Goal: Task Accomplishment & Management: Complete application form

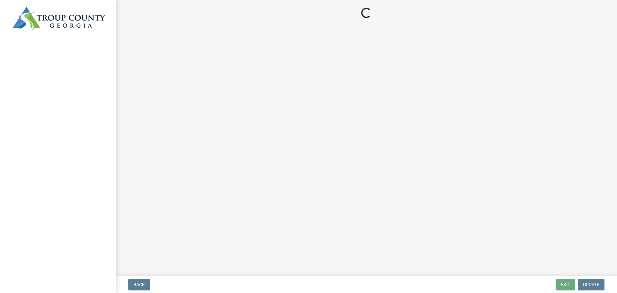
select select "3: 3"
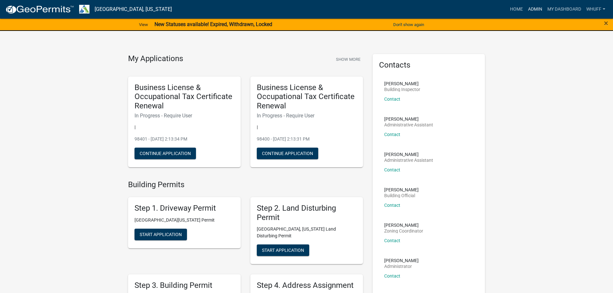
click at [529, 8] on link "Admin" at bounding box center [534, 9] width 19 height 12
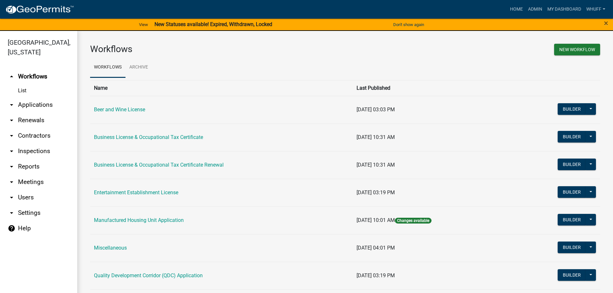
click at [31, 97] on link "arrow_drop_down Applications" at bounding box center [38, 104] width 77 height 15
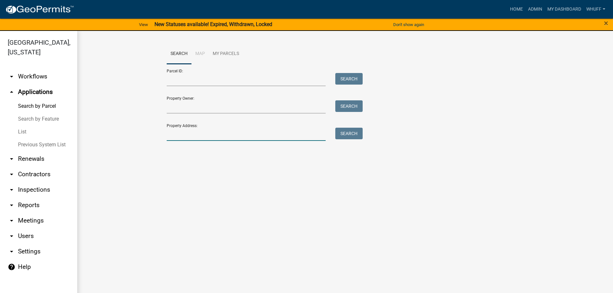
click at [235, 134] on input "Property Address:" at bounding box center [246, 134] width 159 height 13
type input "2"
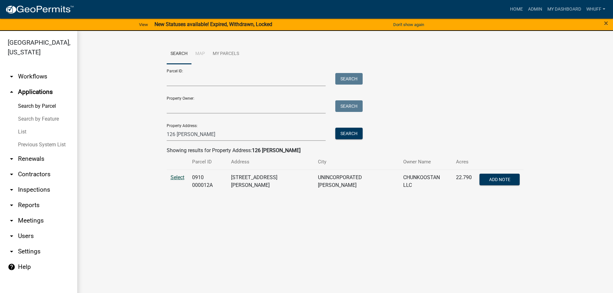
click at [177, 177] on span "Select" at bounding box center [177, 177] width 14 height 6
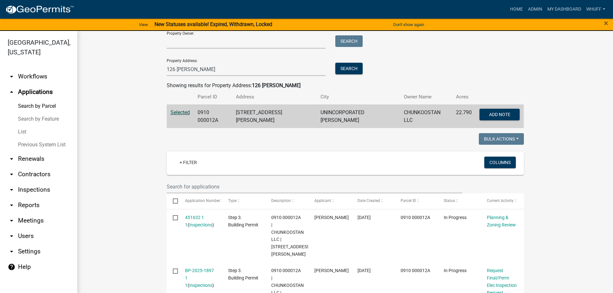
scroll to position [64, 0]
drag, startPoint x: 184, startPoint y: 69, endPoint x: 35, endPoint y: 80, distance: 149.0
click at [35, 80] on div "Troup County, Georgia arrow_drop_down Workflows List arrow_drop_up Applications…" at bounding box center [306, 166] width 613 height 270
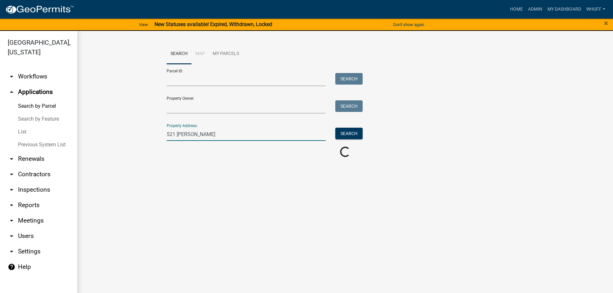
scroll to position [0, 0]
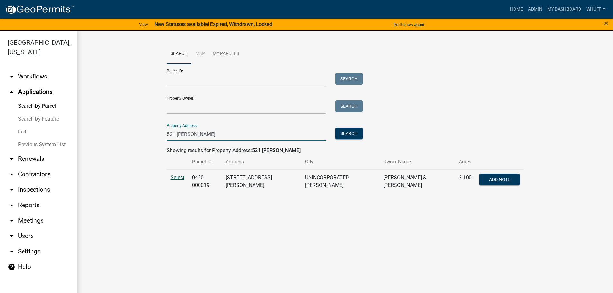
type input "521 Smith"
click at [173, 177] on span "Select" at bounding box center [177, 177] width 14 height 6
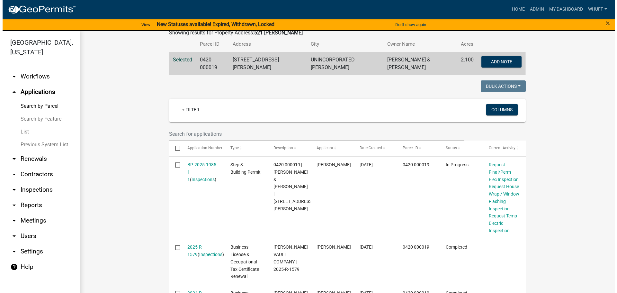
scroll to position [129, 0]
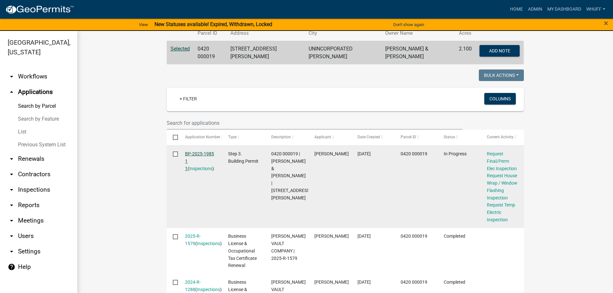
click at [194, 151] on link "BP-2025-1985 1 1" at bounding box center [199, 161] width 29 height 20
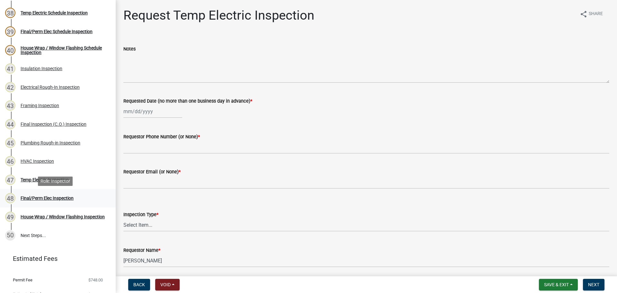
scroll to position [740, 0]
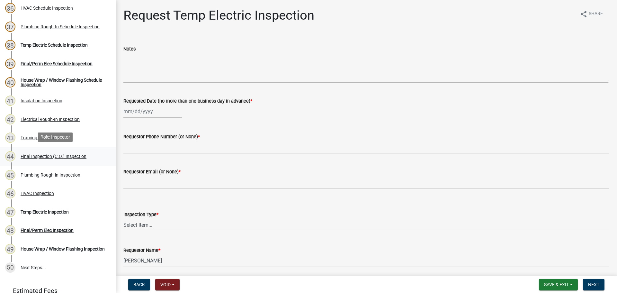
click at [73, 157] on div "Final Inspection (C.O.) Inspection" at bounding box center [54, 156] width 66 height 5
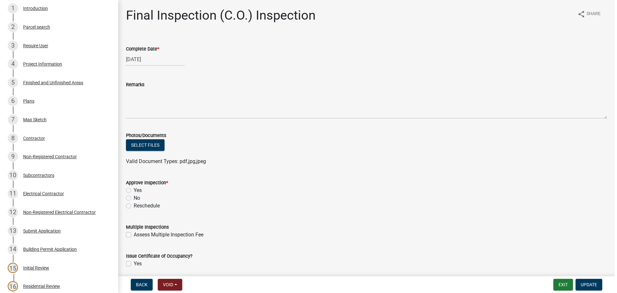
scroll to position [0, 0]
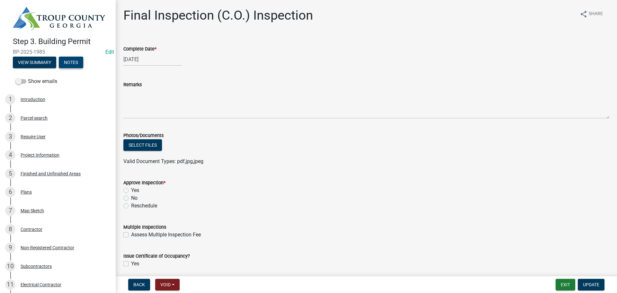
click at [72, 65] on button "Notes" at bounding box center [71, 63] width 24 height 12
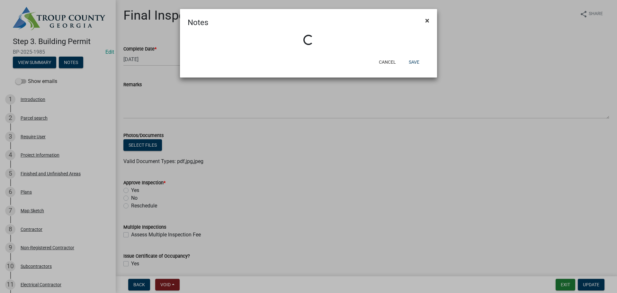
click at [429, 23] on span "×" at bounding box center [427, 20] width 4 height 9
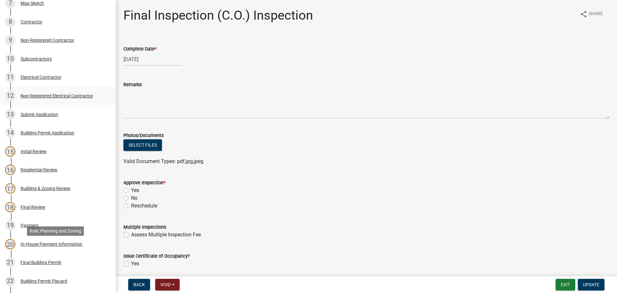
scroll to position [225, 0]
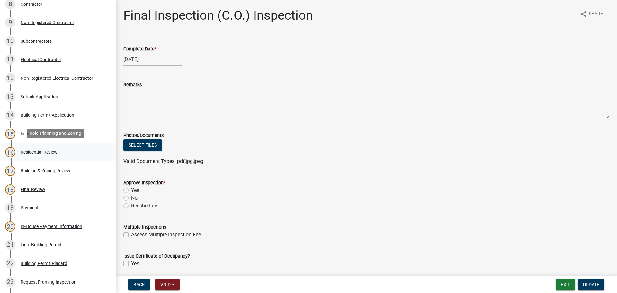
click at [41, 148] on div "16 Residential Review" at bounding box center [55, 152] width 100 height 10
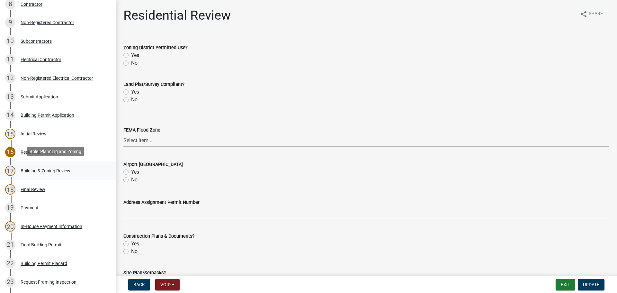
click at [57, 168] on div "Building & Zoning Review" at bounding box center [46, 170] width 50 height 5
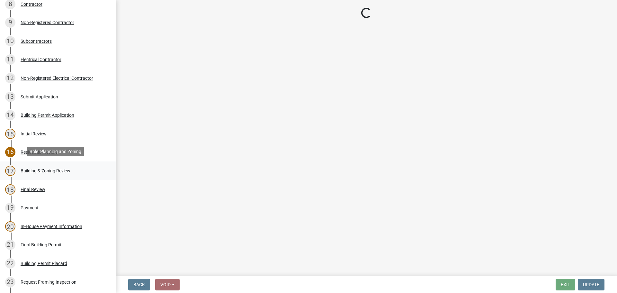
select select "68ced6f9-1cde-4df4-873a-f2fb2a9a9b51"
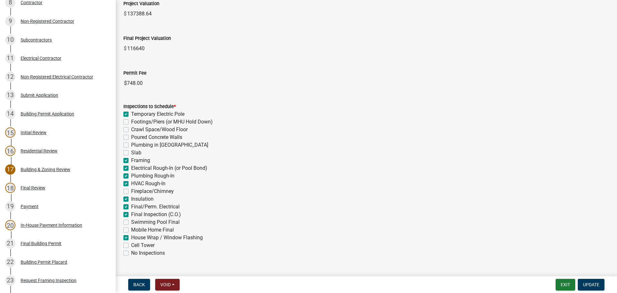
scroll to position [161, 0]
click at [159, 111] on label "Temporary Electric Pole" at bounding box center [157, 113] width 53 height 8
click at [135, 111] on input "Temporary Electric Pole" at bounding box center [133, 111] width 4 height 4
checkbox input "false"
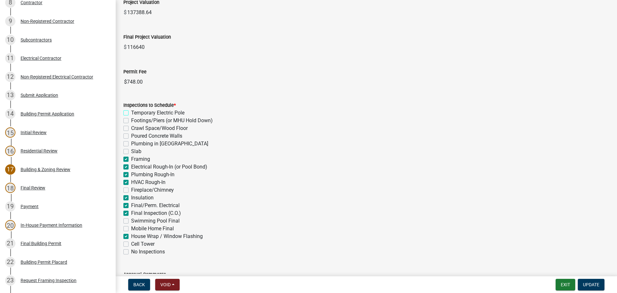
checkbox input "false"
checkbox input "true"
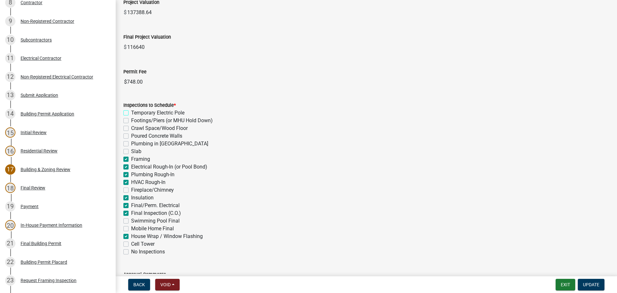
checkbox input "true"
checkbox input "false"
checkbox input "true"
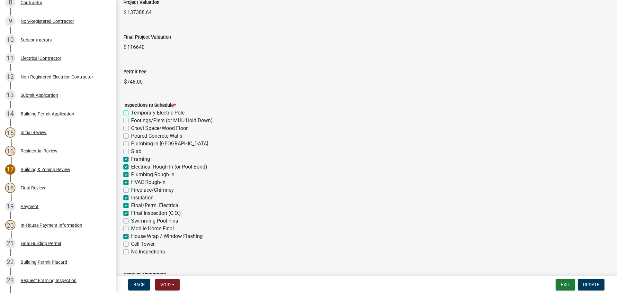
checkbox input "true"
checkbox input "false"
checkbox input "true"
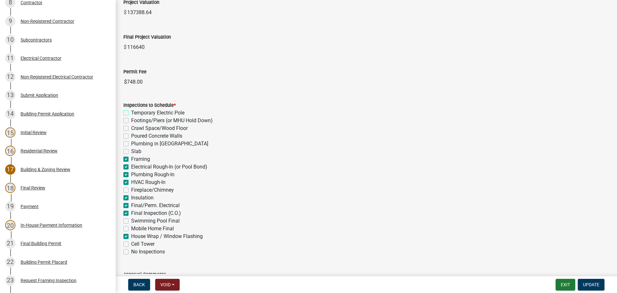
checkbox input "false"
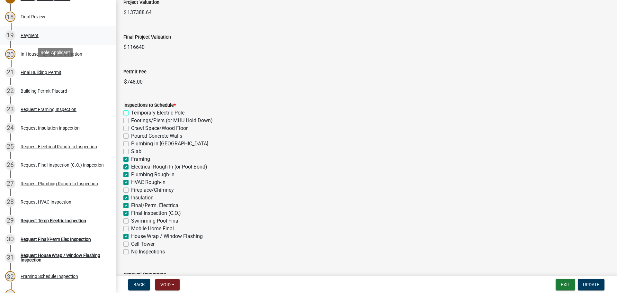
scroll to position [406, 0]
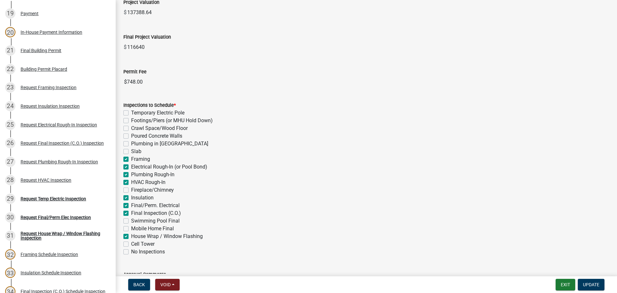
click at [165, 235] on label "House Wrap / Window Flashing" at bounding box center [167, 236] width 72 height 8
click at [135, 235] on input "House Wrap / Window Flashing" at bounding box center [133, 234] width 4 height 4
checkbox input "false"
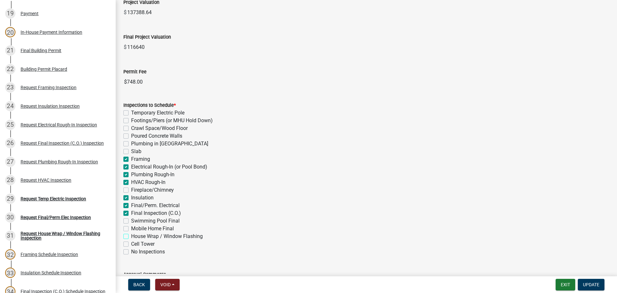
checkbox input "false"
checkbox input "true"
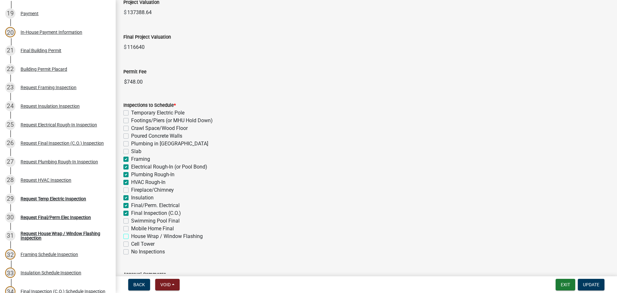
checkbox input "true"
checkbox input "false"
checkbox input "true"
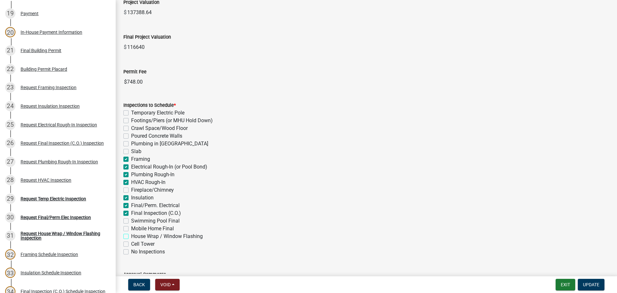
checkbox input "true"
checkbox input "false"
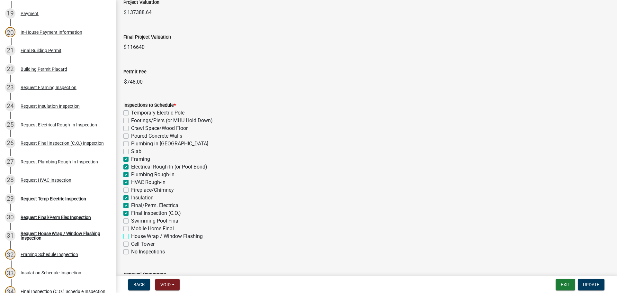
checkbox input "false"
click at [155, 205] on label "Final/Perm. Electrical" at bounding box center [155, 206] width 49 height 8
click at [135, 205] on input "Final/Perm. Electrical" at bounding box center [133, 204] width 4 height 4
checkbox input "false"
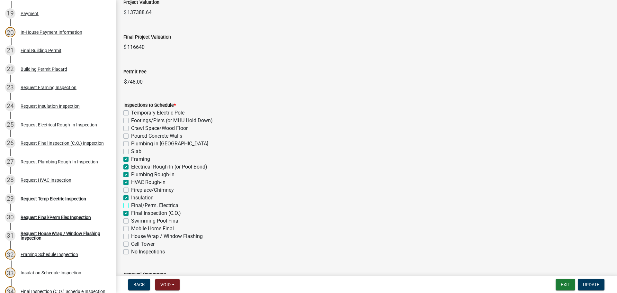
checkbox input "false"
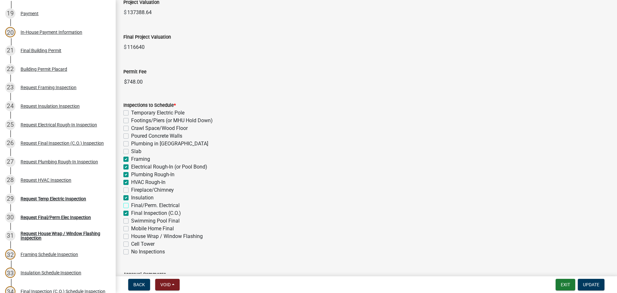
checkbox input "false"
checkbox input "true"
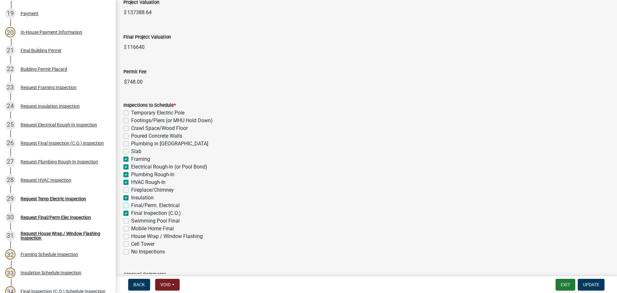
checkbox input "false"
checkbox input "true"
checkbox input "false"
checkbox input "true"
checkbox input "false"
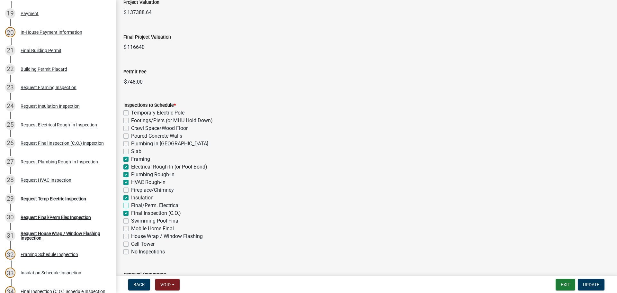
checkbox input "false"
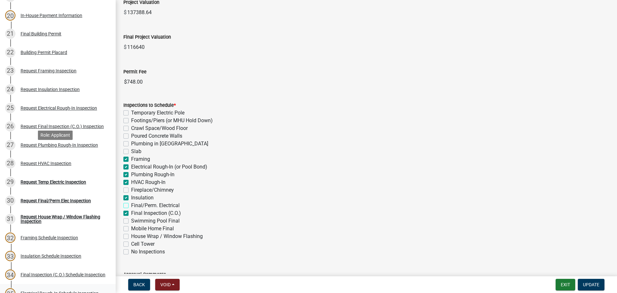
scroll to position [320, 0]
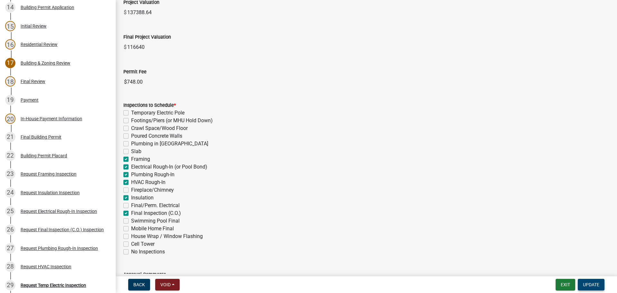
click at [594, 286] on span "Update" at bounding box center [591, 284] width 16 height 5
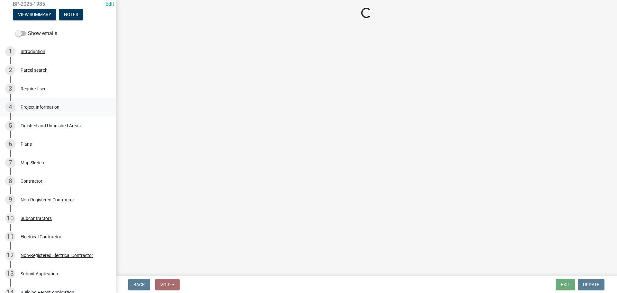
scroll to position [0, 0]
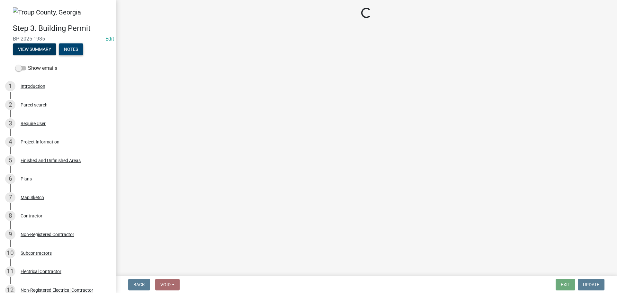
click at [77, 52] on button "Notes" at bounding box center [71, 49] width 24 height 12
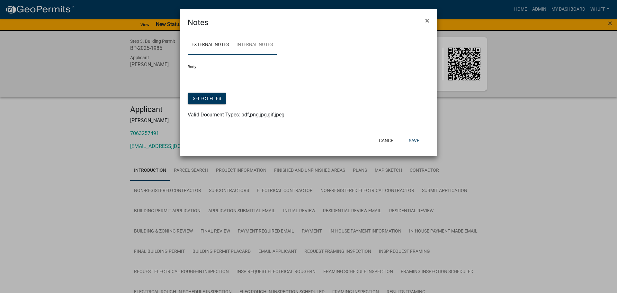
click at [259, 48] on link "Internal Notes" at bounding box center [255, 45] width 44 height 21
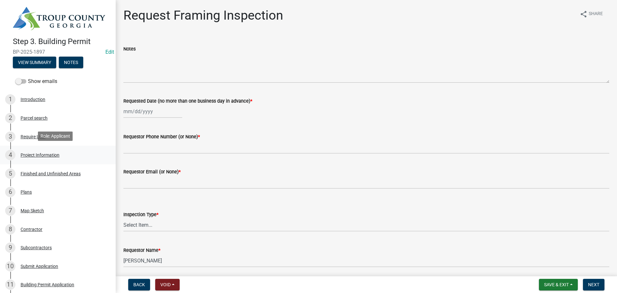
click at [42, 150] on div "4 Project Information" at bounding box center [55, 155] width 100 height 10
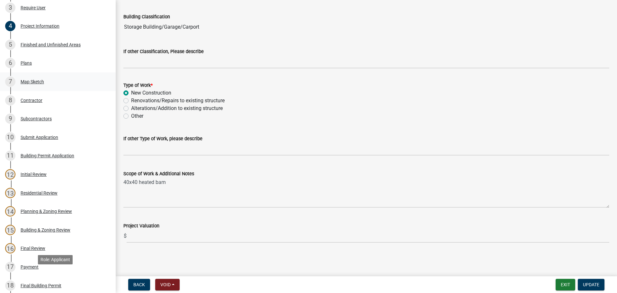
scroll to position [129, 0]
click at [36, 63] on div "6 Plans" at bounding box center [55, 63] width 100 height 10
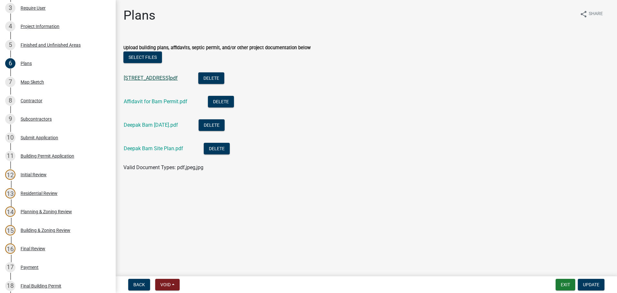
click at [167, 77] on link "101 PLANTERS RIDGE DR.pdf" at bounding box center [151, 78] width 54 height 6
click at [158, 124] on link "Deepak Barn April 16.pdf" at bounding box center [151, 125] width 54 height 6
click at [151, 147] on link "Deepak Barn Site Plan.pdf" at bounding box center [153, 148] width 59 height 6
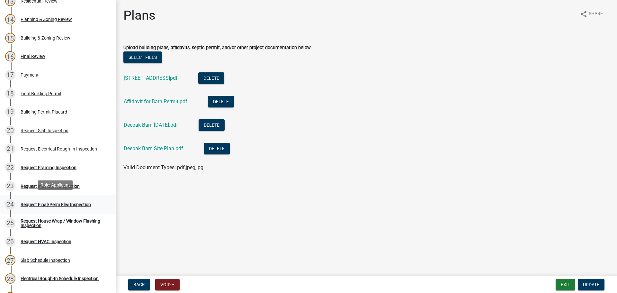
scroll to position [322, 0]
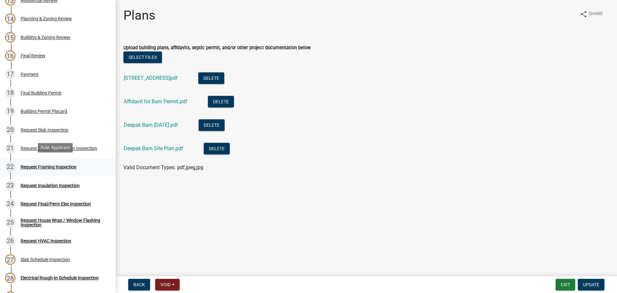
click at [42, 159] on link "22 Request Framing Inspection" at bounding box center [58, 167] width 116 height 19
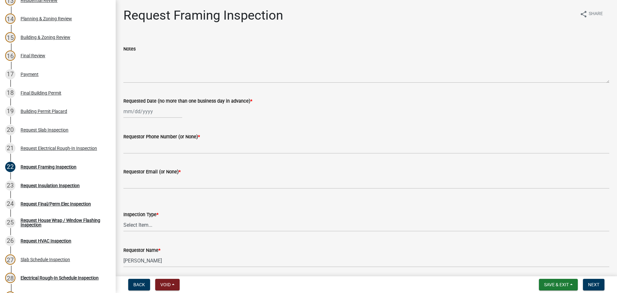
click at [143, 113] on div at bounding box center [152, 111] width 59 height 13
select select "8"
select select "2025"
click at [162, 175] on div "21" at bounding box center [161, 176] width 10 height 10
type input "08/21/2025"
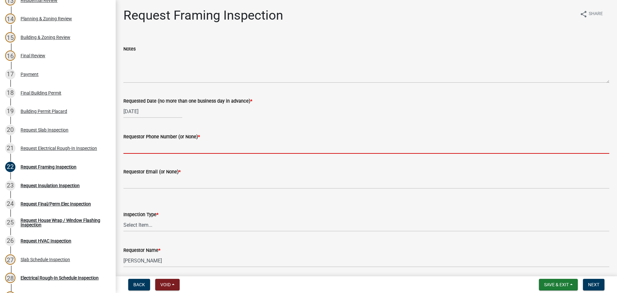
click at [166, 142] on input "Requestor Phone Number (or None) *" at bounding box center [366, 147] width 486 height 13
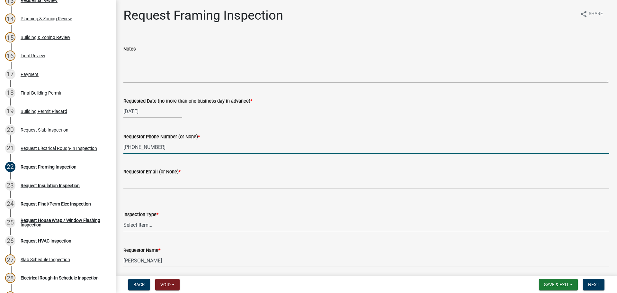
type input "706-523-1032"
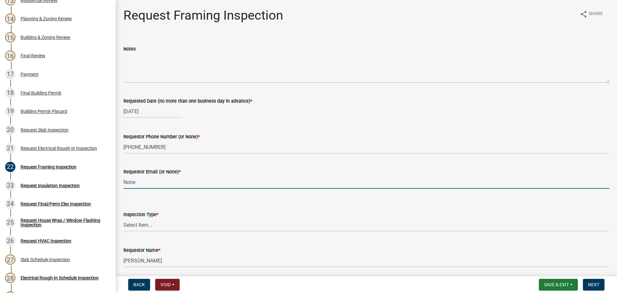
type input "None"
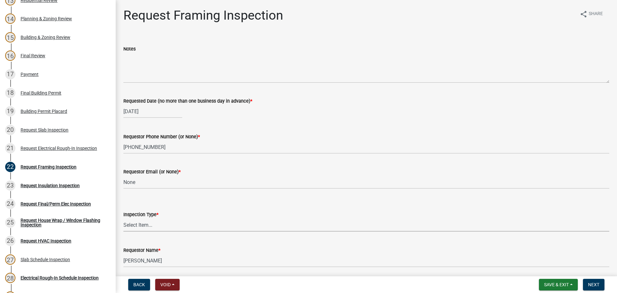
click at [138, 223] on select "Select Item... Framing" at bounding box center [366, 224] width 486 height 13
click at [123, 218] on select "Select Item... Framing" at bounding box center [366, 224] width 486 height 13
select select "37c52e4c-0293-4b91-b6c8-f52d35843f6a"
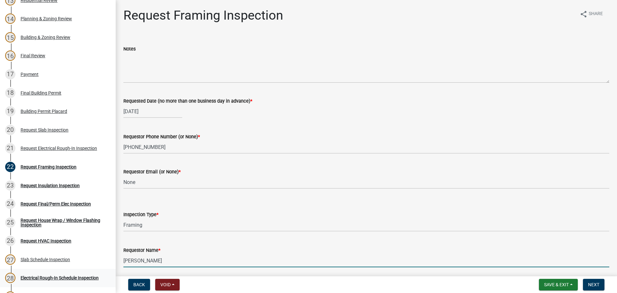
drag, startPoint x: 163, startPoint y: 259, endPoint x: 0, endPoint y: 268, distance: 163.2
click at [0, 268] on div "Step 3. Building Permit BP-2025-1897 Edit View Summary Notes Show emails 1 Intr…" at bounding box center [308, 146] width 617 height 293
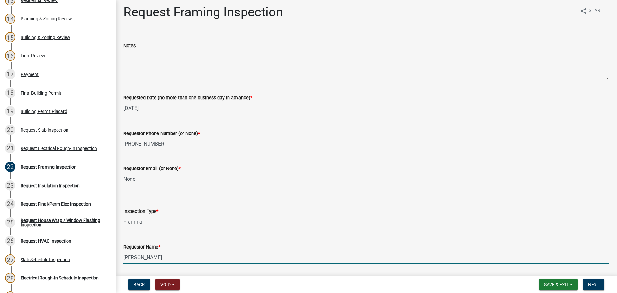
type input "Matt Mormon"
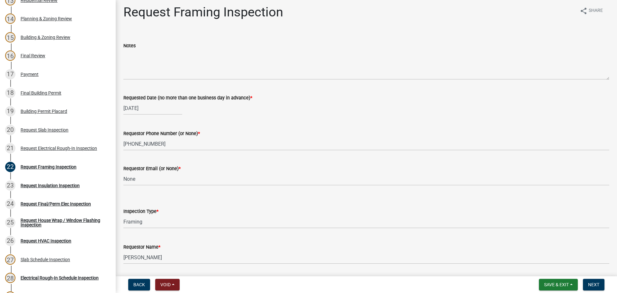
click at [392, 208] on div "Inspection Type *" at bounding box center [366, 211] width 486 height 8
click at [591, 282] on span "Next" at bounding box center [593, 284] width 11 height 5
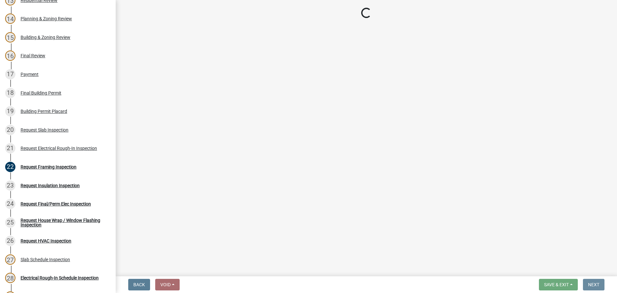
scroll to position [0, 0]
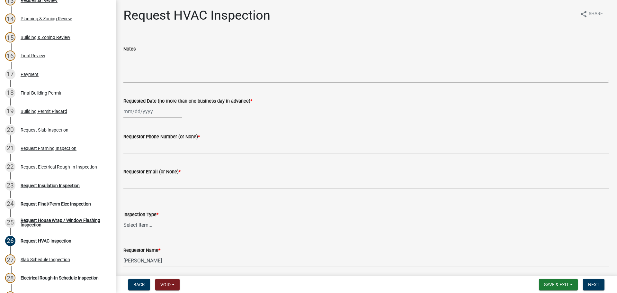
click at [136, 111] on div at bounding box center [152, 111] width 59 height 13
select select "8"
select select "2025"
click at [160, 177] on div "21" at bounding box center [161, 176] width 10 height 10
type input "08/21/2025"
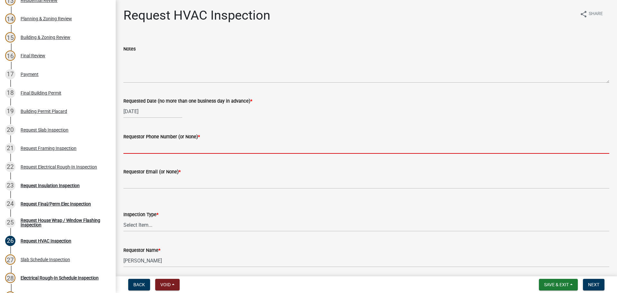
click at [172, 148] on input "Requestor Phone Number (or None) *" at bounding box center [366, 147] width 486 height 13
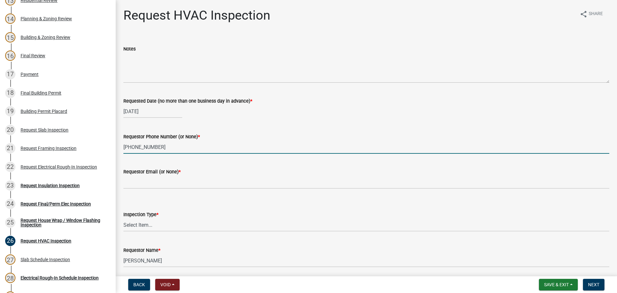
type input "706-523-1032"
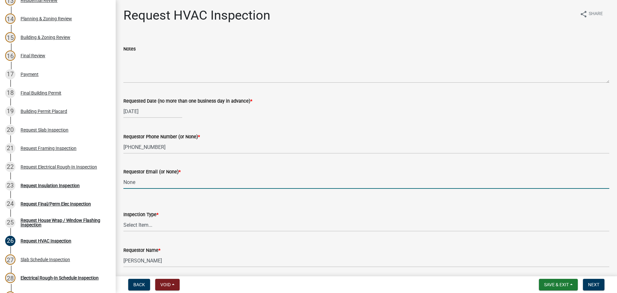
type input "None"
click at [136, 226] on select "Select Item... HVAC" at bounding box center [366, 224] width 486 height 13
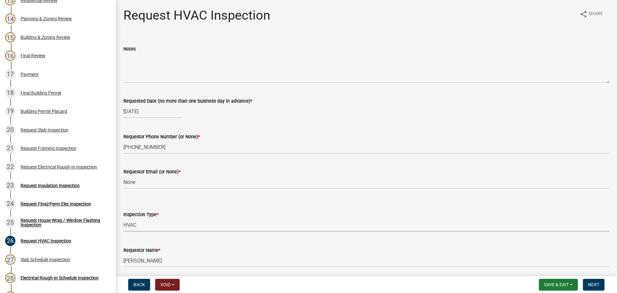
click at [123, 218] on select "Select Item... HVAC" at bounding box center [366, 224] width 486 height 13
select select "9f61f643-e90c-48cb-862c-7dc940cfcd85"
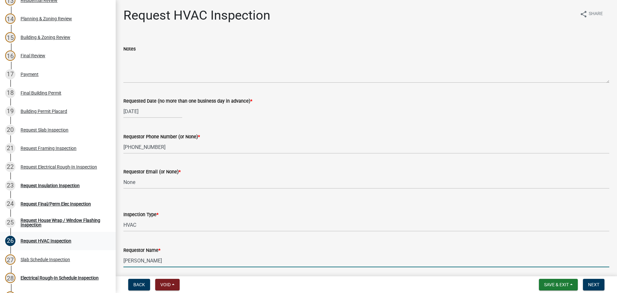
drag, startPoint x: 169, startPoint y: 262, endPoint x: 0, endPoint y: 240, distance: 170.9
click at [0, 240] on div "Step 3. Building Permit BP-2025-1897 Edit View Summary Notes Show emails 1 Intr…" at bounding box center [308, 146] width 617 height 293
type input "Matt Mormon"
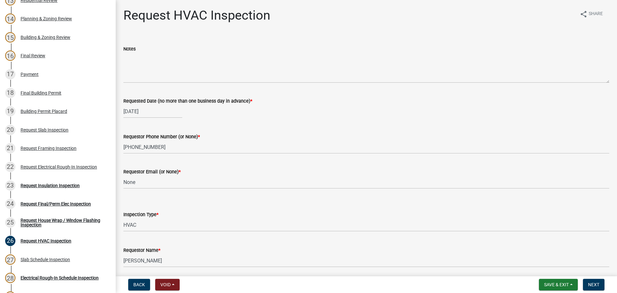
click at [379, 159] on div "Requestor Email (or None) * None" at bounding box center [366, 174] width 486 height 30
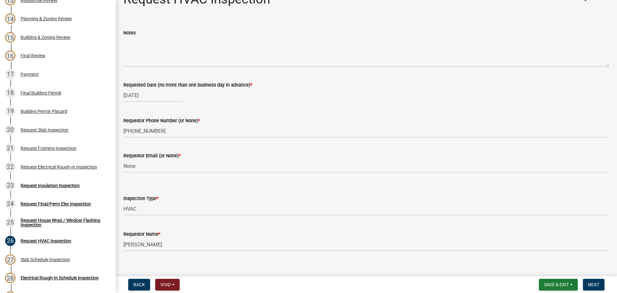
scroll to position [24, 0]
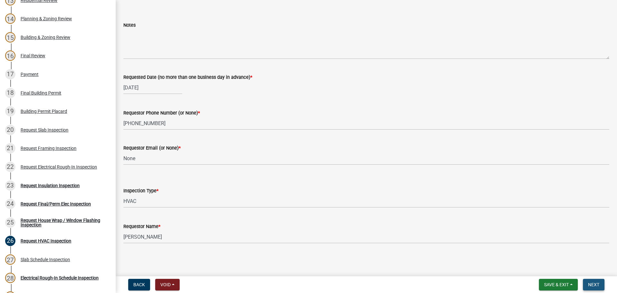
click at [594, 282] on span "Next" at bounding box center [593, 284] width 11 height 5
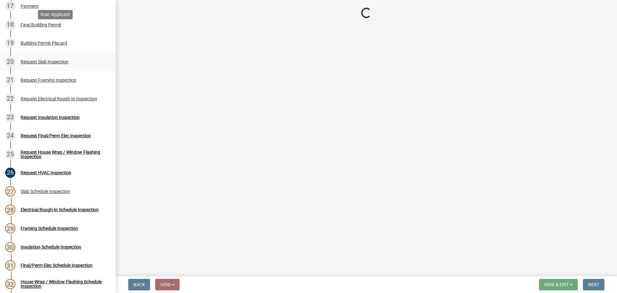
scroll to position [418, 0]
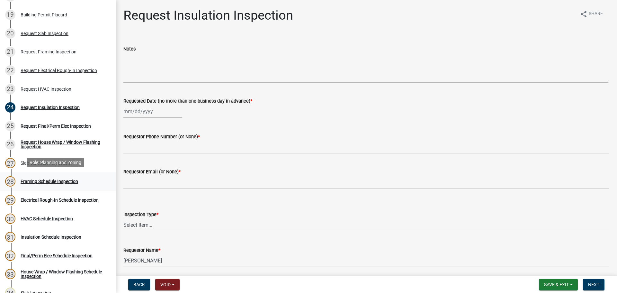
click at [66, 179] on div "Framing Schedule Inspection" at bounding box center [50, 181] width 58 height 5
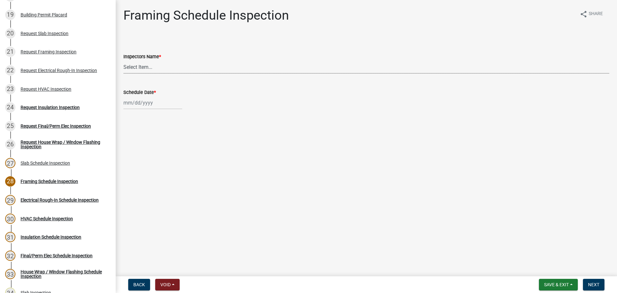
click at [145, 64] on select "Select Item... whuff (William Huff) drichardson (Douglas Richardson) knorred (K…" at bounding box center [366, 66] width 486 height 13
select select "a5a5a9dc-14a5-4192-801a-4b6ec73e6000"
click at [123, 60] on select "Select Item... whuff (William Huff) drichardson (Douglas Richardson) knorred (K…" at bounding box center [366, 66] width 486 height 13
click at [136, 107] on div at bounding box center [152, 102] width 59 height 13
select select "8"
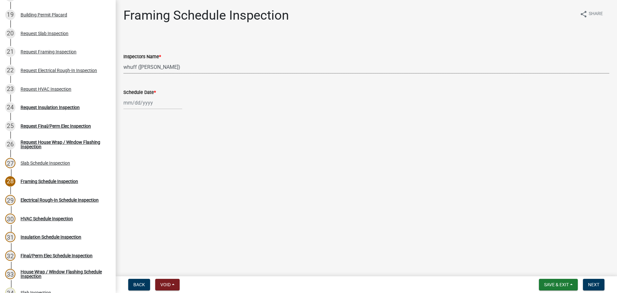
select select "2025"
click at [163, 167] on div "21" at bounding box center [161, 168] width 10 height 10
type input "08/21/2025"
click at [354, 185] on main "Framing Schedule Inspection share Share Inspectors Name * Select Item... whuff …" at bounding box center [367, 137] width 502 height 274
click at [496, 181] on main "Framing Schedule Inspection share Share Inspectors Name * Select Item... whuff …" at bounding box center [367, 137] width 502 height 274
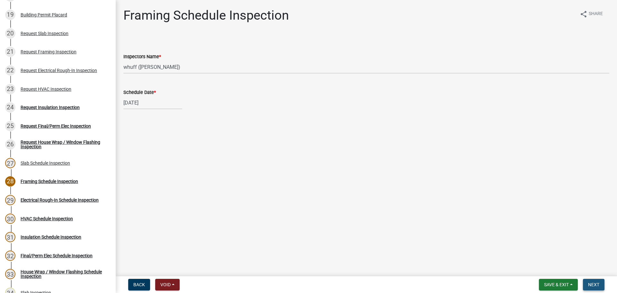
click at [598, 286] on span "Next" at bounding box center [593, 284] width 11 height 5
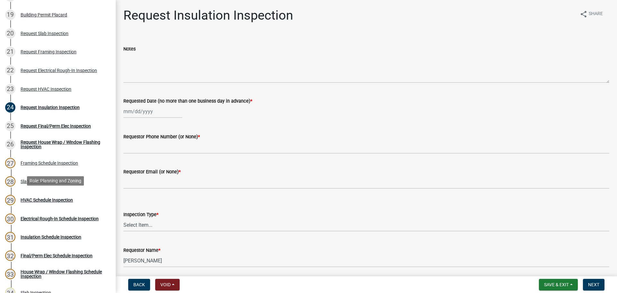
click at [57, 198] on div "HVAC Schedule Inspection" at bounding box center [47, 200] width 52 height 5
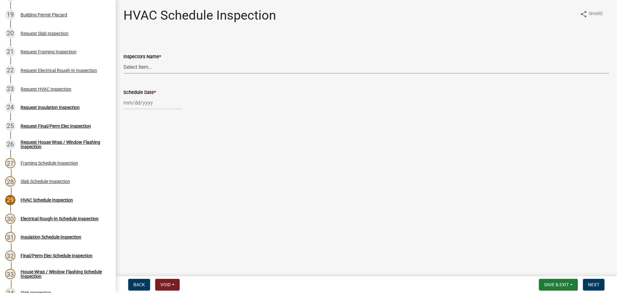
click at [161, 66] on select "Select Item... whuff (William Huff) drichardson (Douglas Richardson) knorred (K…" at bounding box center [366, 66] width 486 height 13
select select "a5a5a9dc-14a5-4192-801a-4b6ec73e6000"
click at [123, 60] on select "Select Item... whuff (William Huff) drichardson (Douglas Richardson) knorred (K…" at bounding box center [366, 66] width 486 height 13
select select "8"
select select "2025"
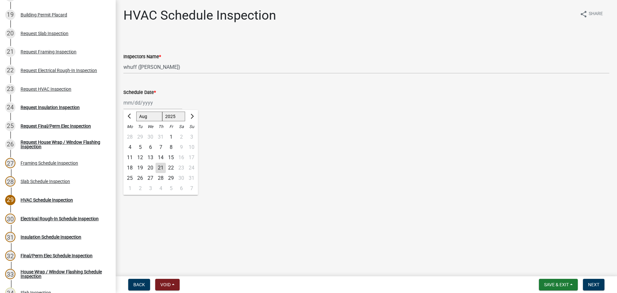
click at [138, 104] on div "Jan Feb Mar Apr May Jun Jul Aug Sep Oct Nov Dec 1525 1526 1527 1528 1529 1530 1…" at bounding box center [152, 102] width 59 height 13
click at [160, 168] on div "21" at bounding box center [161, 168] width 10 height 10
type input "08/21/2025"
drag, startPoint x: 319, startPoint y: 193, endPoint x: 404, endPoint y: 201, distance: 85.2
click at [319, 193] on main "HVAC Schedule Inspection share Share Inspectors Name * Select Item... whuff (Wi…" at bounding box center [367, 137] width 502 height 274
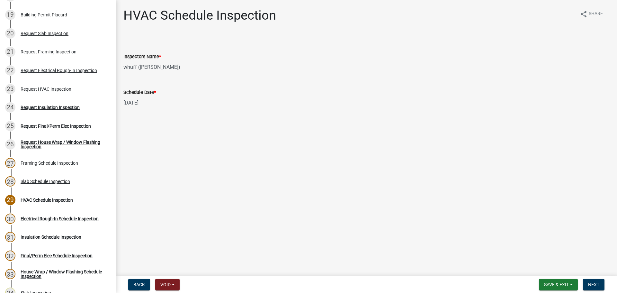
click at [433, 198] on main "HVAC Schedule Inspection share Share Inspectors Name * Select Item... whuff (Wi…" at bounding box center [367, 137] width 502 height 274
click at [599, 288] on button "Next" at bounding box center [594, 285] width 22 height 12
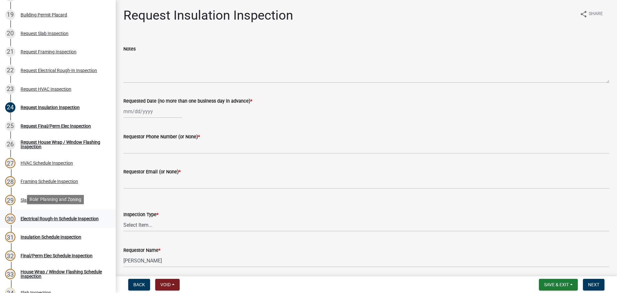
click at [62, 216] on div "Electrical Rough-In Schedule Inspection" at bounding box center [60, 218] width 78 height 5
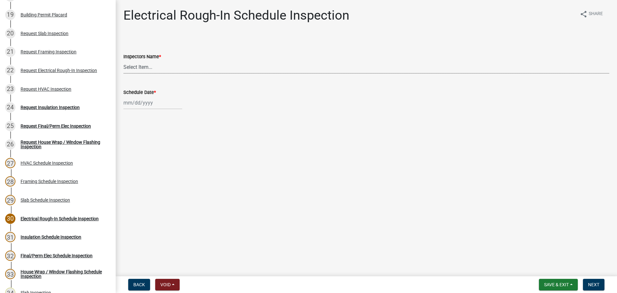
click at [152, 67] on select "Select Item... whuff (William Huff) drichardson (Douglas Richardson) knorred (K…" at bounding box center [366, 66] width 486 height 13
select select "a5a5a9dc-14a5-4192-801a-4b6ec73e6000"
click at [123, 60] on select "Select Item... whuff (William Huff) drichardson (Douglas Richardson) knorred (K…" at bounding box center [366, 66] width 486 height 13
click at [132, 101] on div at bounding box center [152, 102] width 59 height 13
select select "8"
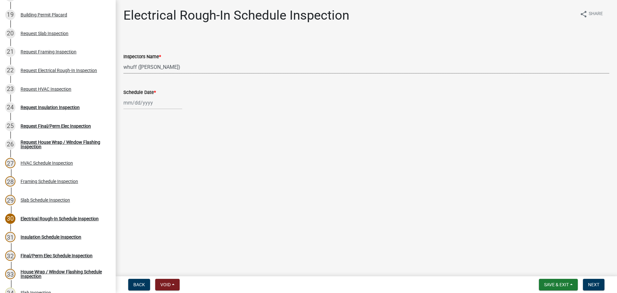
select select "2025"
click at [161, 167] on div "21" at bounding box center [161, 168] width 10 height 10
type input "08/21/2025"
click at [287, 211] on main "Electrical Rough-In Schedule Inspection share Share Inspectors Name * Select It…" at bounding box center [367, 137] width 502 height 274
click at [492, 193] on main "Electrical Rough-In Schedule Inspection share Share Inspectors Name * Select It…" at bounding box center [367, 137] width 502 height 274
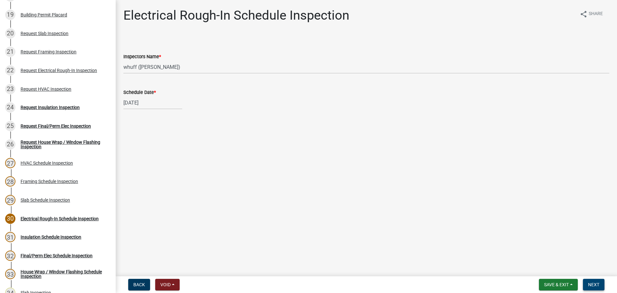
click at [598, 287] on span "Next" at bounding box center [593, 284] width 11 height 5
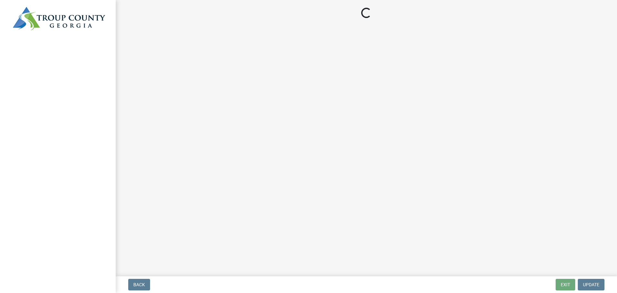
select select "3: 3"
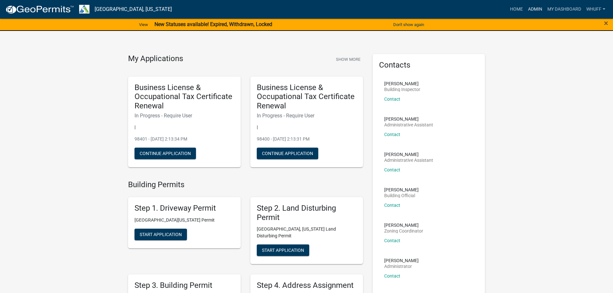
click at [532, 12] on link "Admin" at bounding box center [534, 9] width 19 height 12
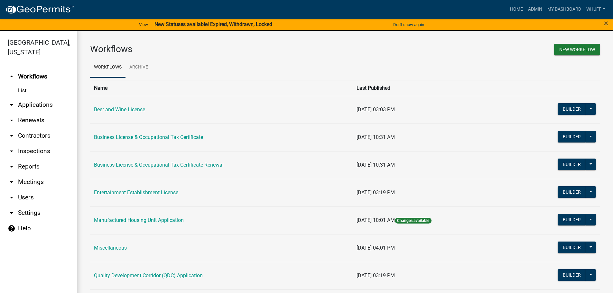
click at [33, 97] on link "arrow_drop_down Applications" at bounding box center [38, 104] width 77 height 15
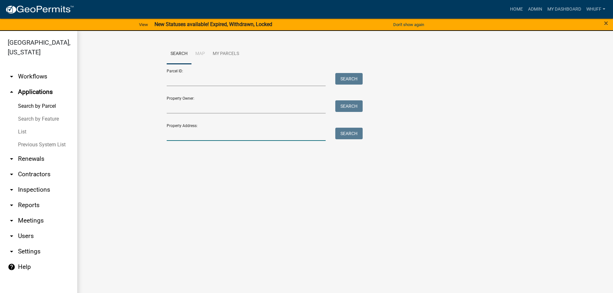
click at [192, 134] on input "Property Address:" at bounding box center [246, 134] width 159 height 13
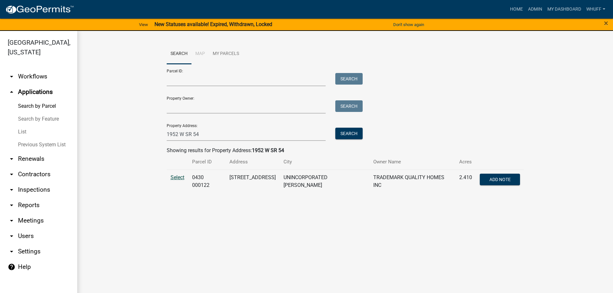
click at [181, 179] on span "Select" at bounding box center [177, 177] width 14 height 6
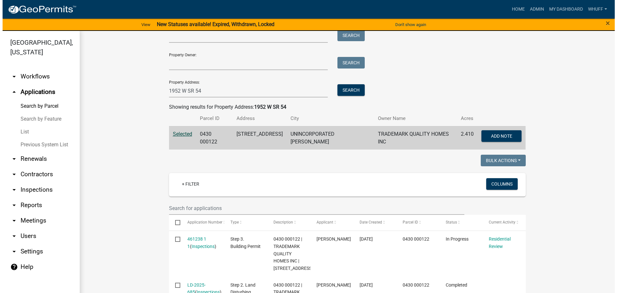
scroll to position [32, 0]
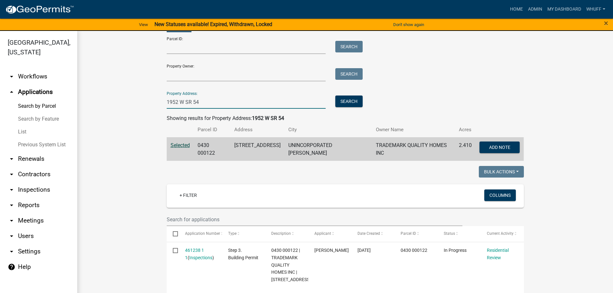
drag, startPoint x: 214, startPoint y: 102, endPoint x: 45, endPoint y: 101, distance: 168.8
click at [45, 101] on div "Troup County, Georgia arrow_drop_down Workflows List arrow_drop_up Applications…" at bounding box center [306, 166] width 613 height 270
type input "N"
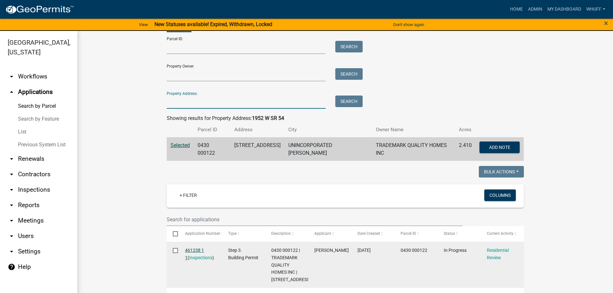
click at [202, 248] on link "461238 1 1" at bounding box center [194, 254] width 19 height 13
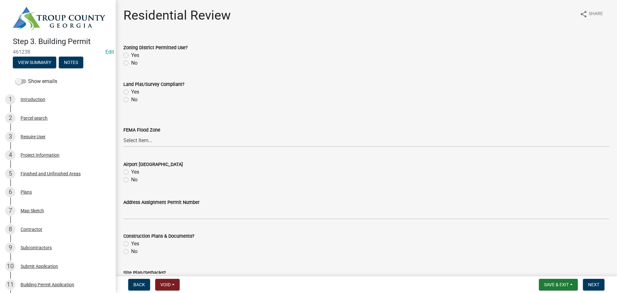
click at [135, 55] on label "Yes" at bounding box center [135, 55] width 8 height 8
click at [135, 55] on input "Yes" at bounding box center [133, 53] width 4 height 4
radio input "true"
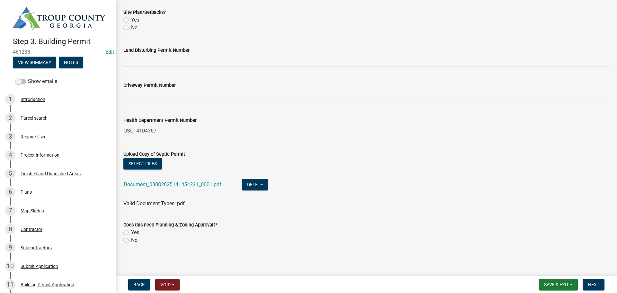
scroll to position [262, 0]
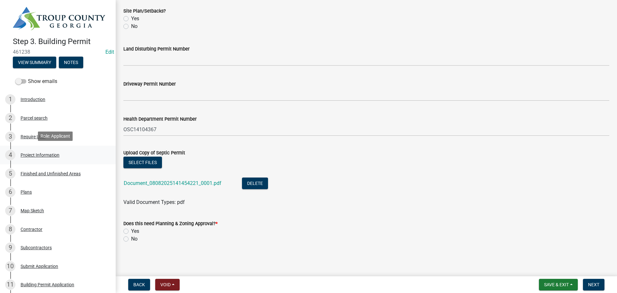
click at [50, 155] on div "Project Information" at bounding box center [40, 155] width 39 height 5
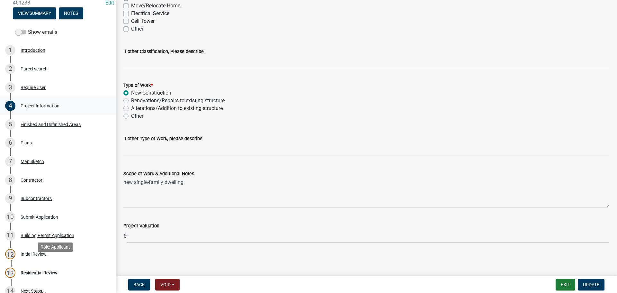
scroll to position [0, 0]
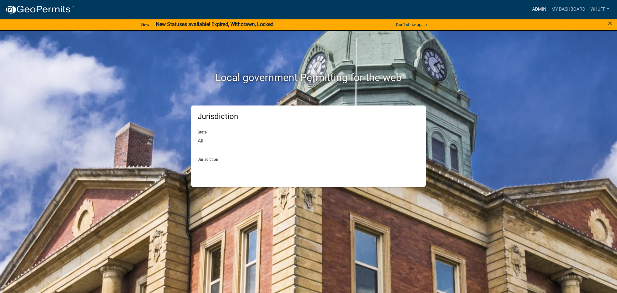
click at [540, 9] on link "Admin" at bounding box center [539, 9] width 19 height 12
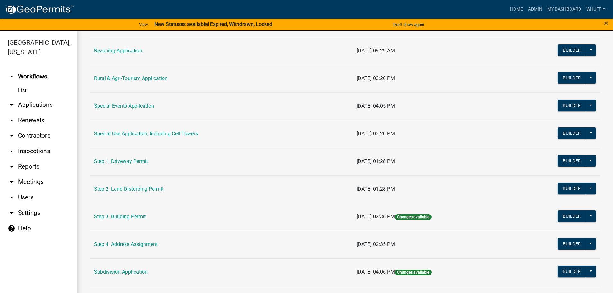
scroll to position [289, 0]
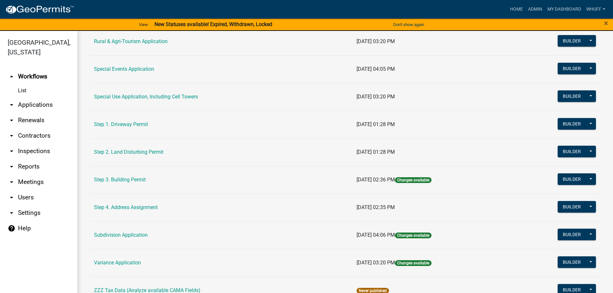
click at [41, 97] on link "arrow_drop_down Applications" at bounding box center [38, 104] width 77 height 15
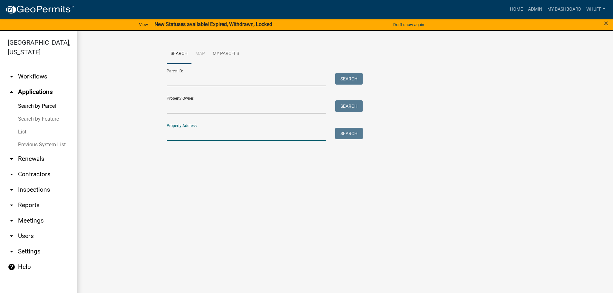
click at [192, 135] on input "Property Address:" at bounding box center [246, 134] width 159 height 13
type input "521 [PERSON_NAME]"
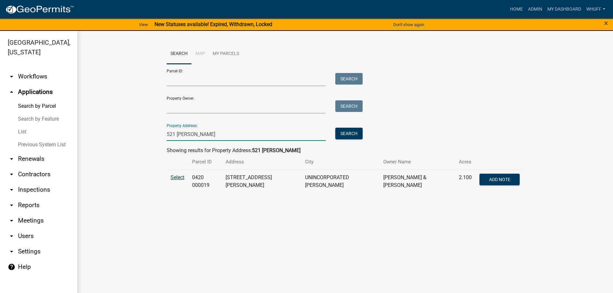
click at [182, 175] on span "Select" at bounding box center [177, 177] width 14 height 6
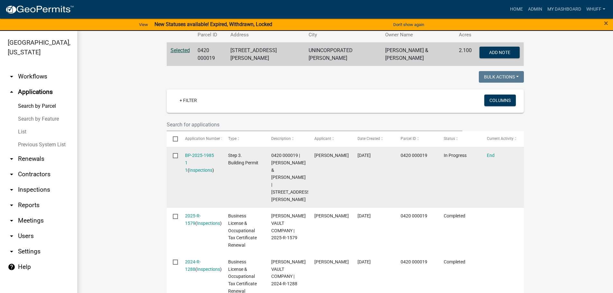
scroll to position [129, 0]
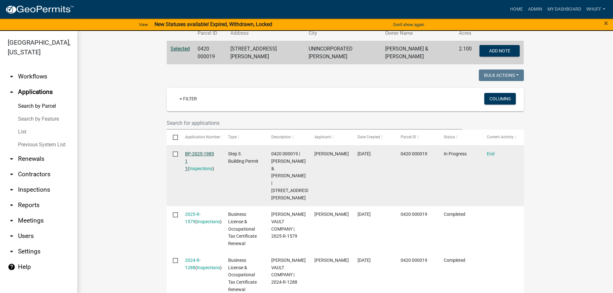
click at [204, 151] on link "BP-2025-1985 1 1" at bounding box center [199, 161] width 29 height 20
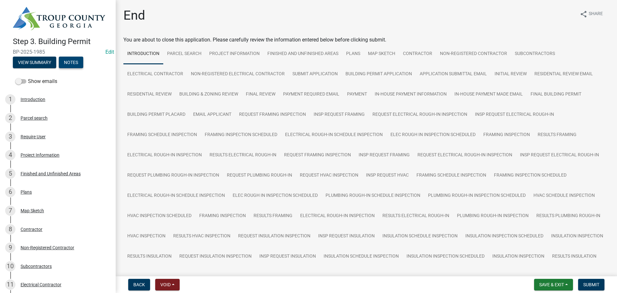
click at [70, 58] on button "Notes" at bounding box center [71, 63] width 24 height 12
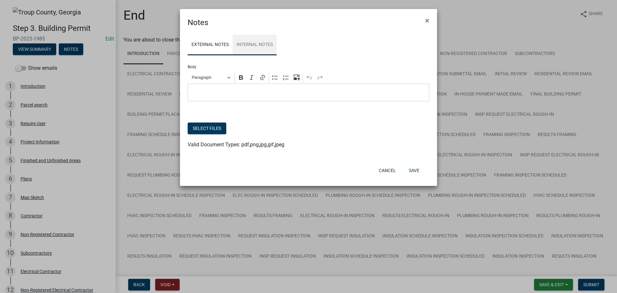
click at [250, 46] on link "Internal Notes" at bounding box center [255, 45] width 44 height 21
click at [257, 94] on p "Editor editing area: main. Press Alt+0 for help." at bounding box center [308, 93] width 235 height 8
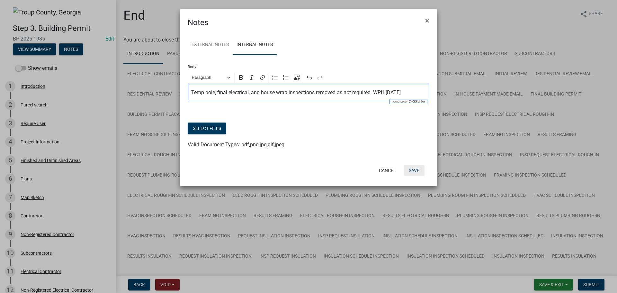
click at [410, 173] on button "Save" at bounding box center [414, 171] width 21 height 12
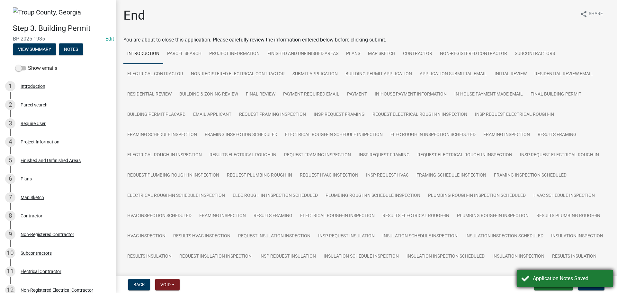
click at [524, 277] on div "Application Notes Saved" at bounding box center [565, 278] width 96 height 17
click at [590, 281] on button "Submit" at bounding box center [591, 285] width 26 height 12
